Goal: Navigation & Orientation: Find specific page/section

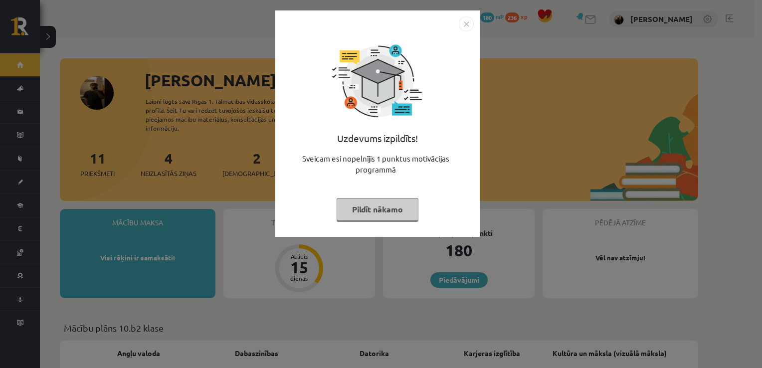
click at [467, 25] on img "Close" at bounding box center [466, 23] width 15 height 15
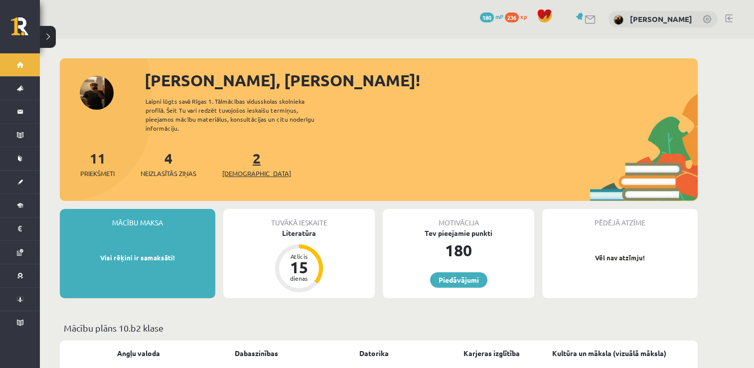
click at [241, 151] on link "2 Ieskaites" at bounding box center [256, 163] width 69 height 29
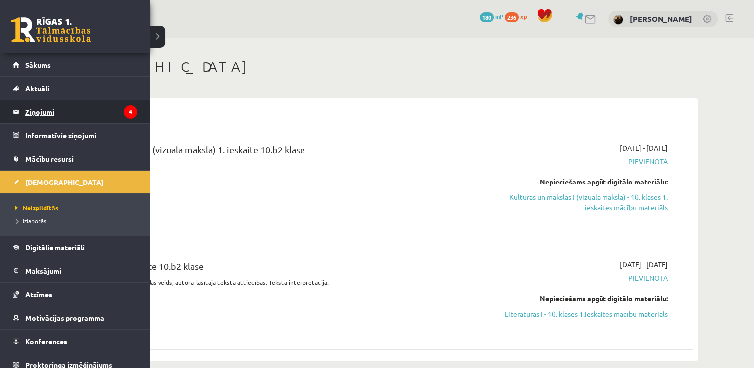
click at [36, 109] on legend "Ziņojumi 4" at bounding box center [81, 111] width 112 height 23
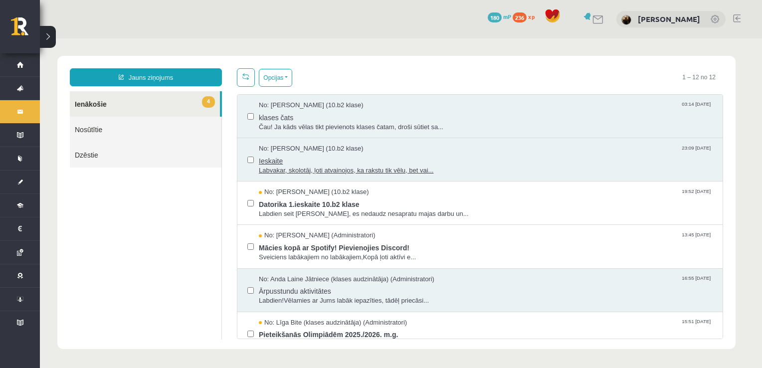
click at [315, 167] on span "Labvakar, skolotāj, ļoti atvainojos, ka rakstu tik vēlu, bet vai..." at bounding box center [486, 170] width 454 height 9
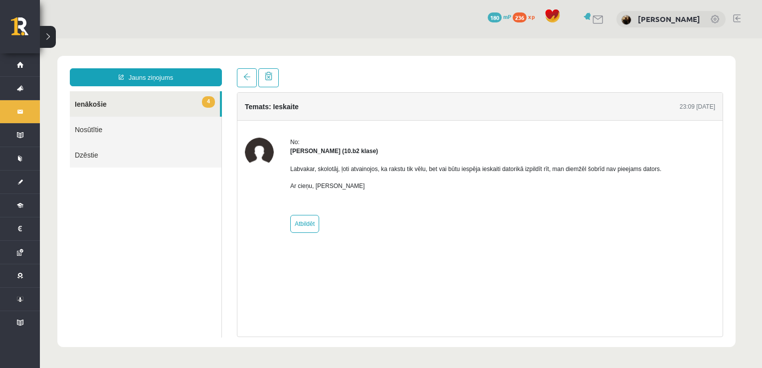
click at [133, 99] on link "4 Ienākošie" at bounding box center [145, 103] width 150 height 25
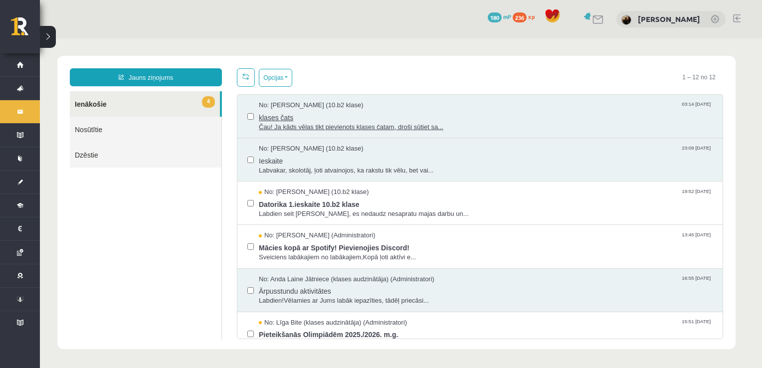
click at [302, 120] on span "klases čats" at bounding box center [486, 116] width 454 height 12
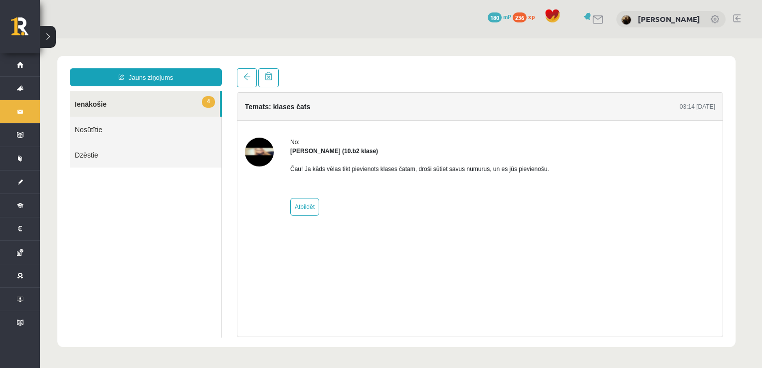
click at [117, 105] on link "4 Ienākošie" at bounding box center [145, 103] width 150 height 25
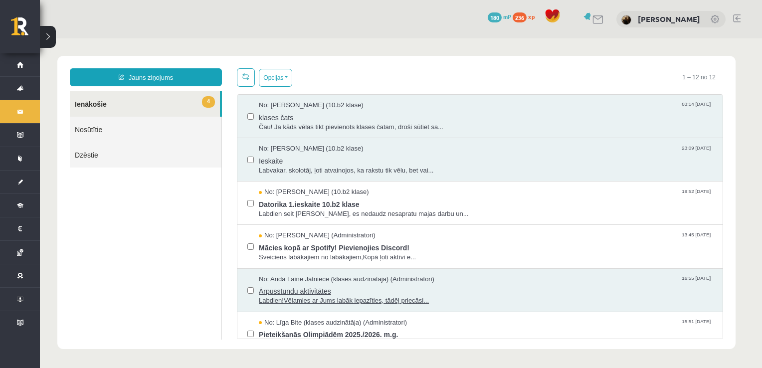
click at [339, 288] on span "Ārpusstundu aktivitātes" at bounding box center [486, 290] width 454 height 12
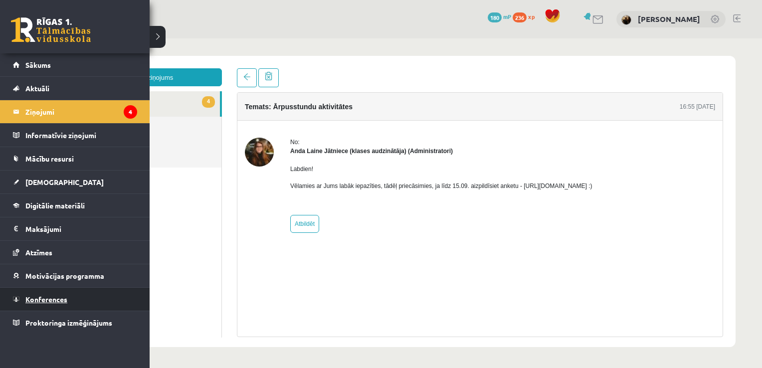
click at [53, 297] on span "Konferences" at bounding box center [46, 299] width 42 height 9
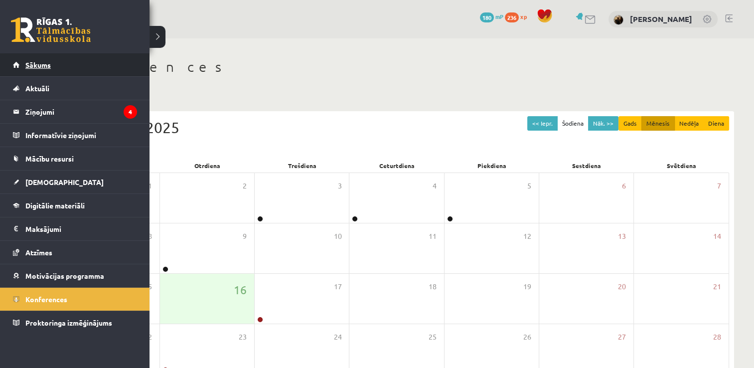
click at [45, 63] on span "Sākums" at bounding box center [37, 64] width 25 height 9
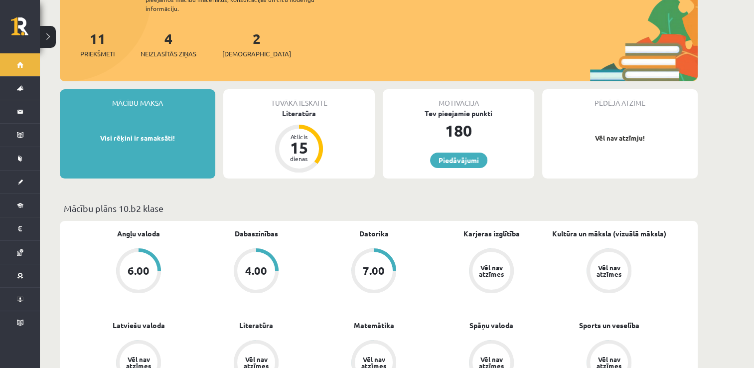
scroll to position [140, 0]
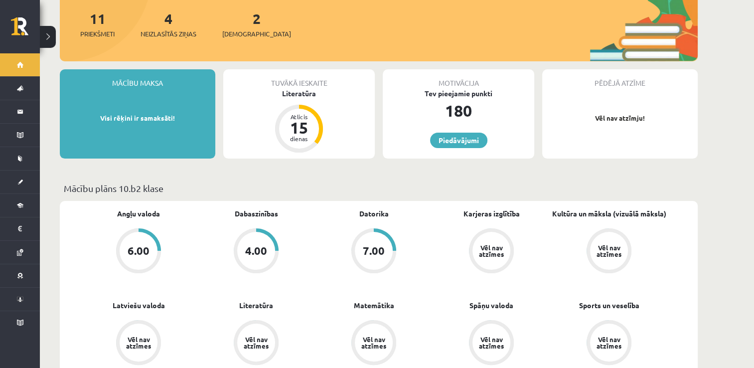
click at [264, 245] on div "4.00" at bounding box center [256, 250] width 22 height 11
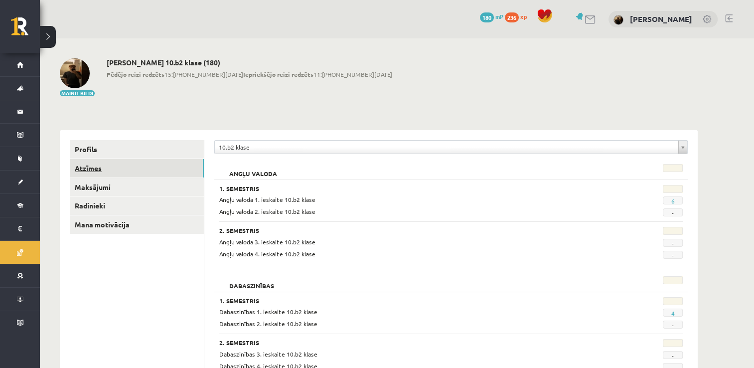
click at [163, 165] on link "Atzīmes" at bounding box center [137, 168] width 134 height 18
click at [129, 185] on link "Maksājumi" at bounding box center [137, 187] width 134 height 18
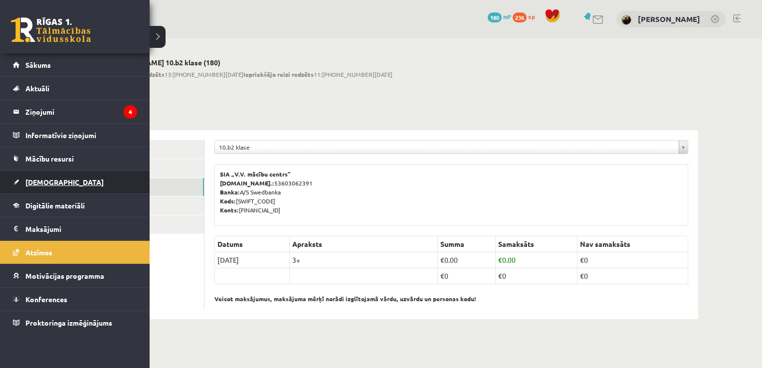
click at [42, 182] on span "[DEMOGRAPHIC_DATA]" at bounding box center [64, 181] width 78 height 9
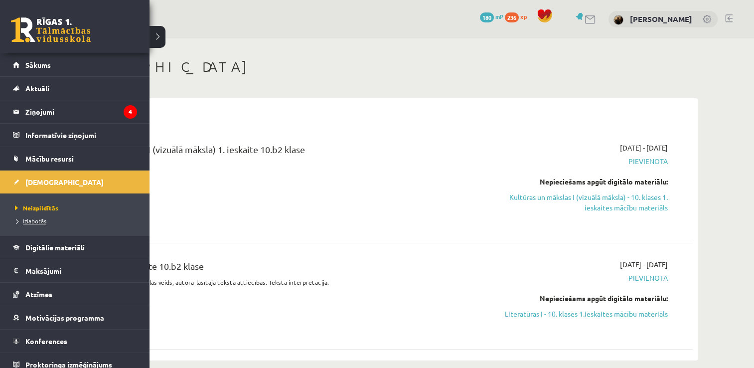
click at [32, 219] on span "Izlabotās" at bounding box center [29, 221] width 34 height 8
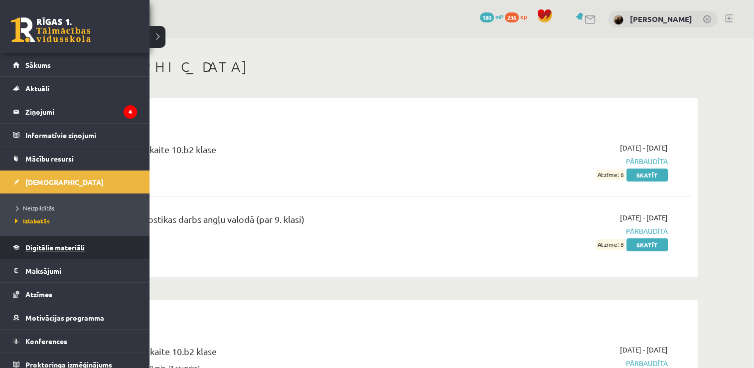
click at [52, 251] on link "Digitālie materiāli" at bounding box center [75, 247] width 124 height 23
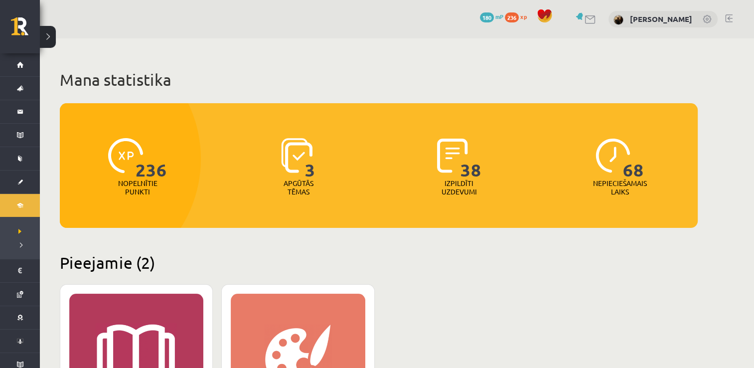
click at [728, 16] on link at bounding box center [728, 18] width 7 height 8
